Goal: Navigation & Orientation: Find specific page/section

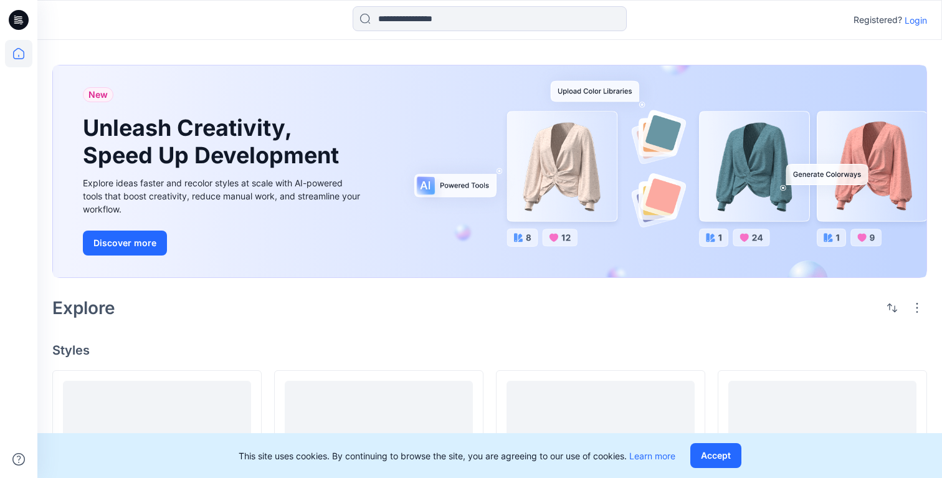
click at [911, 20] on p "Login" at bounding box center [916, 20] width 22 height 13
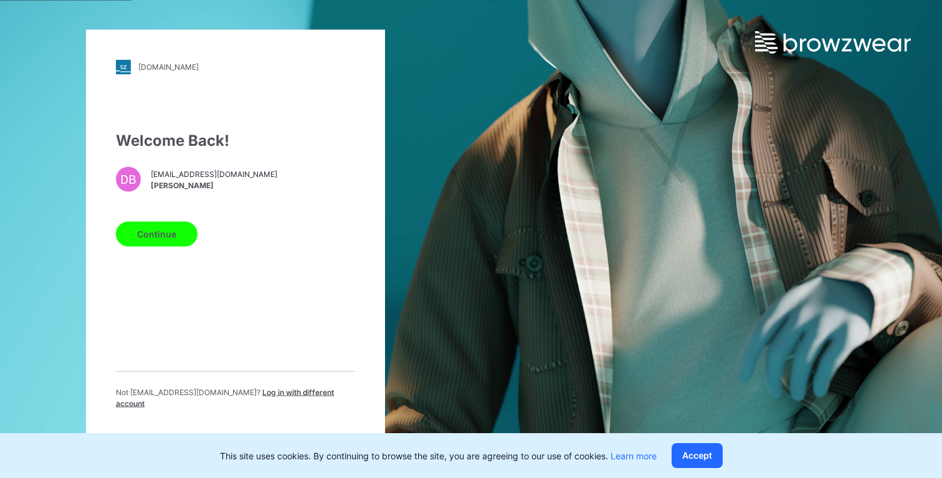
click at [165, 237] on button "Continue" at bounding box center [157, 233] width 82 height 25
click at [161, 240] on button "Continue" at bounding box center [157, 233] width 82 height 25
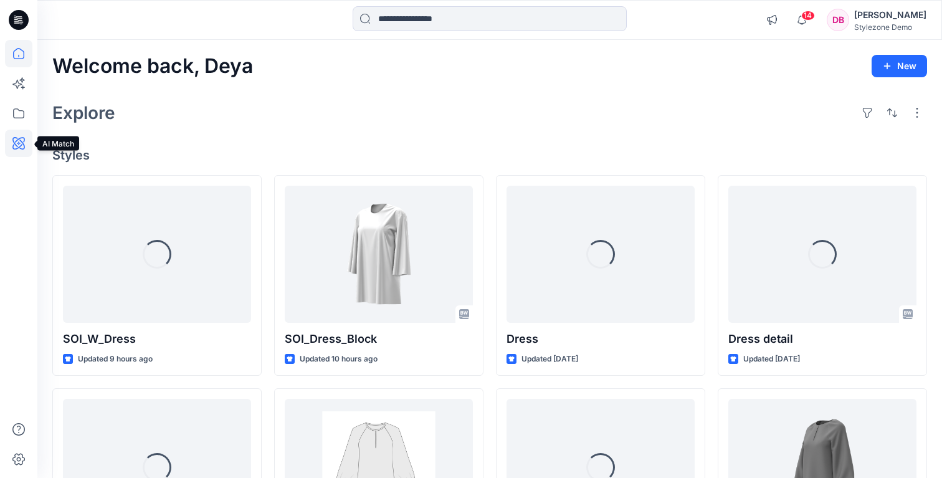
click at [19, 154] on icon at bounding box center [18, 143] width 27 height 27
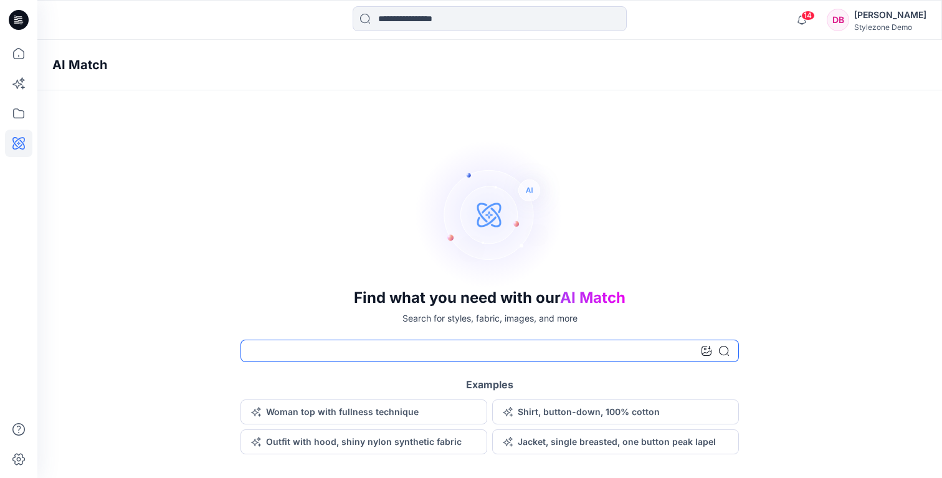
click at [278, 355] on input at bounding box center [489, 351] width 498 height 22
type input "**********"
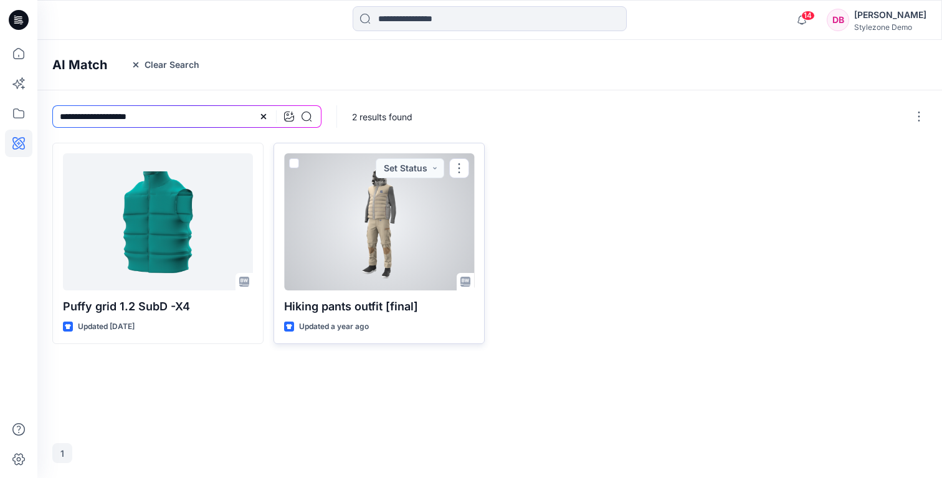
click at [397, 212] on div at bounding box center [379, 221] width 190 height 137
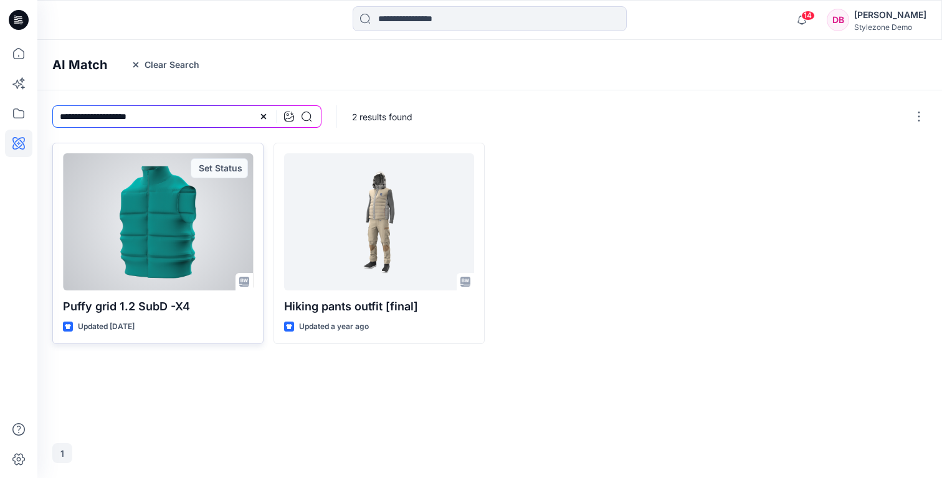
click at [159, 231] on div at bounding box center [158, 221] width 190 height 137
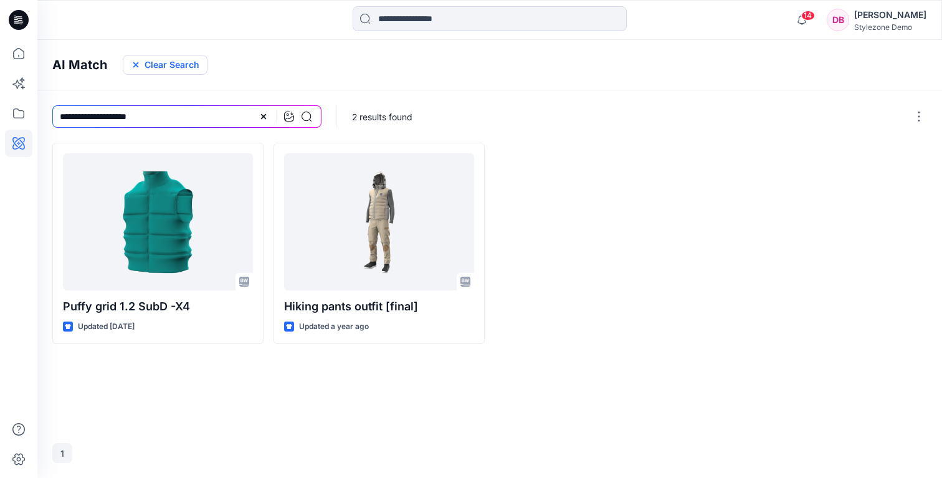
click at [171, 62] on button "Clear Search" at bounding box center [165, 65] width 85 height 20
